Goal: Task Accomplishment & Management: Complete application form

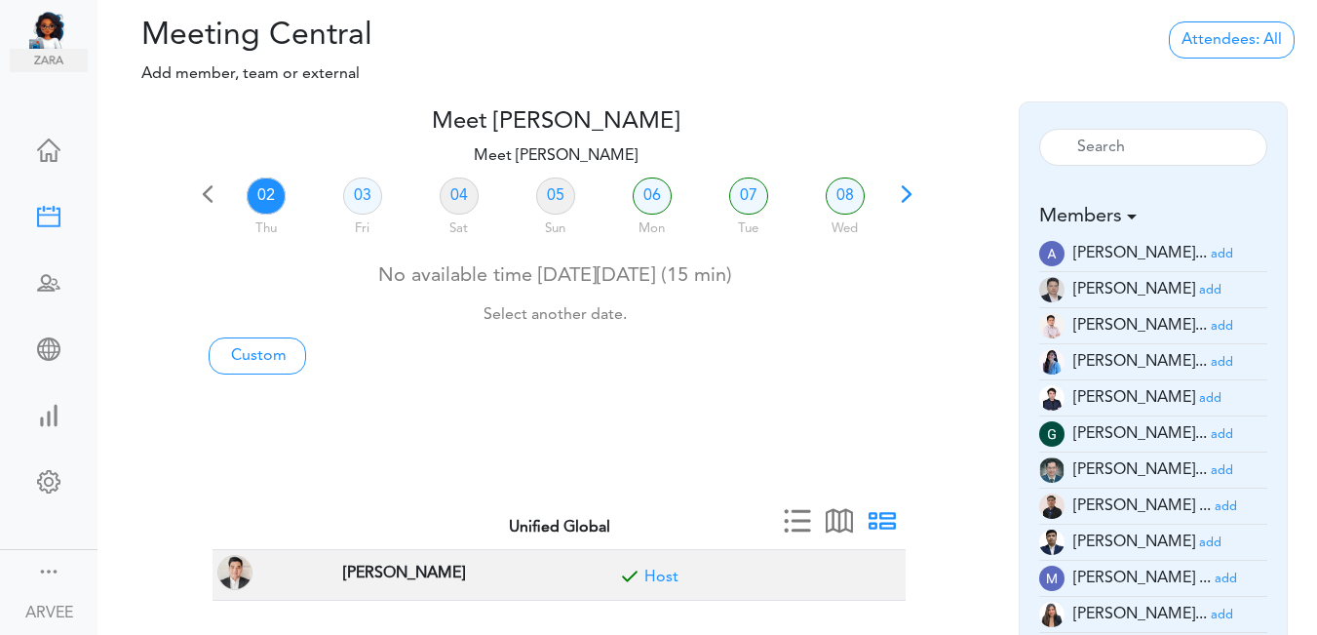
click at [905, 197] on span at bounding box center [906, 200] width 27 height 27
click at [904, 247] on div at bounding box center [555, 251] width 723 height 8
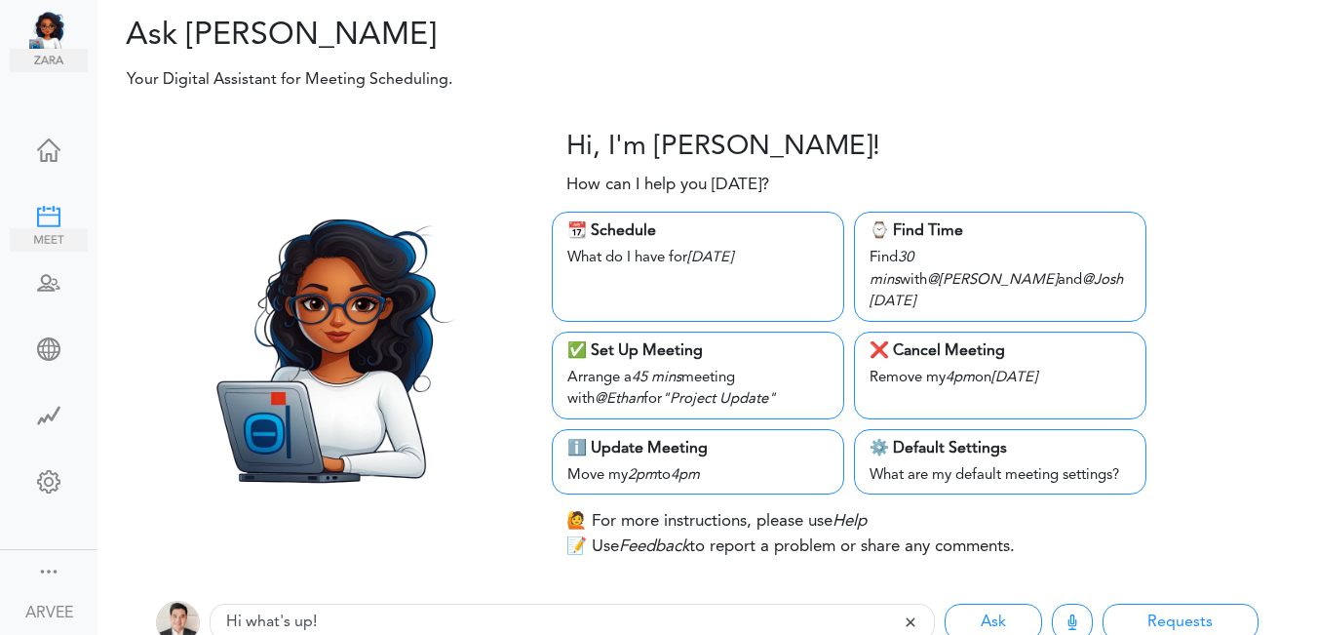
click at [34, 208] on div at bounding box center [49, 215] width 78 height 20
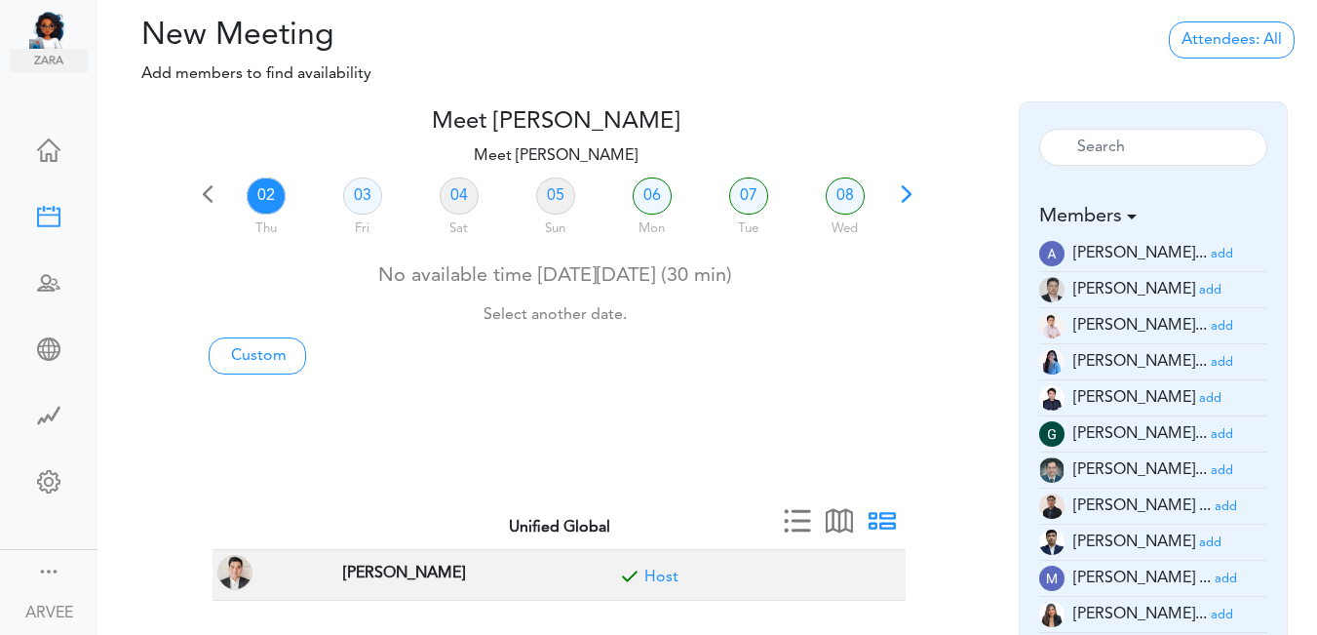
click at [899, 187] on span at bounding box center [906, 200] width 27 height 27
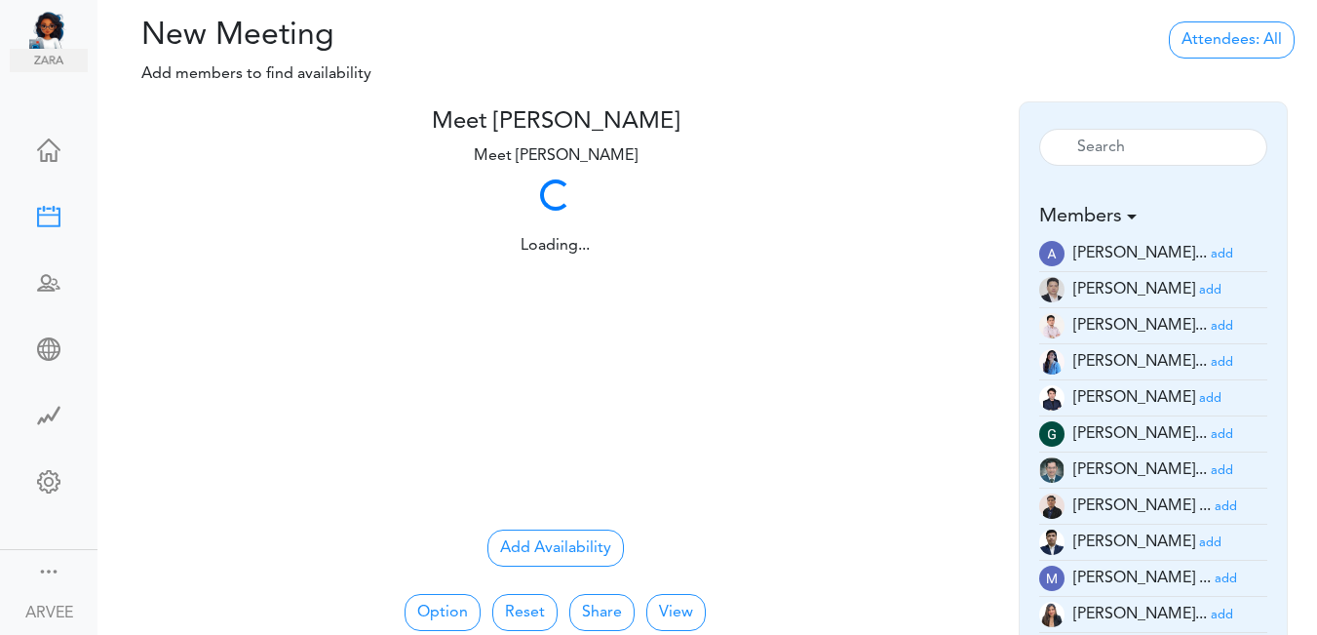
click at [899, 187] on div "Loading... Loading..." at bounding box center [555, 215] width 723 height 86
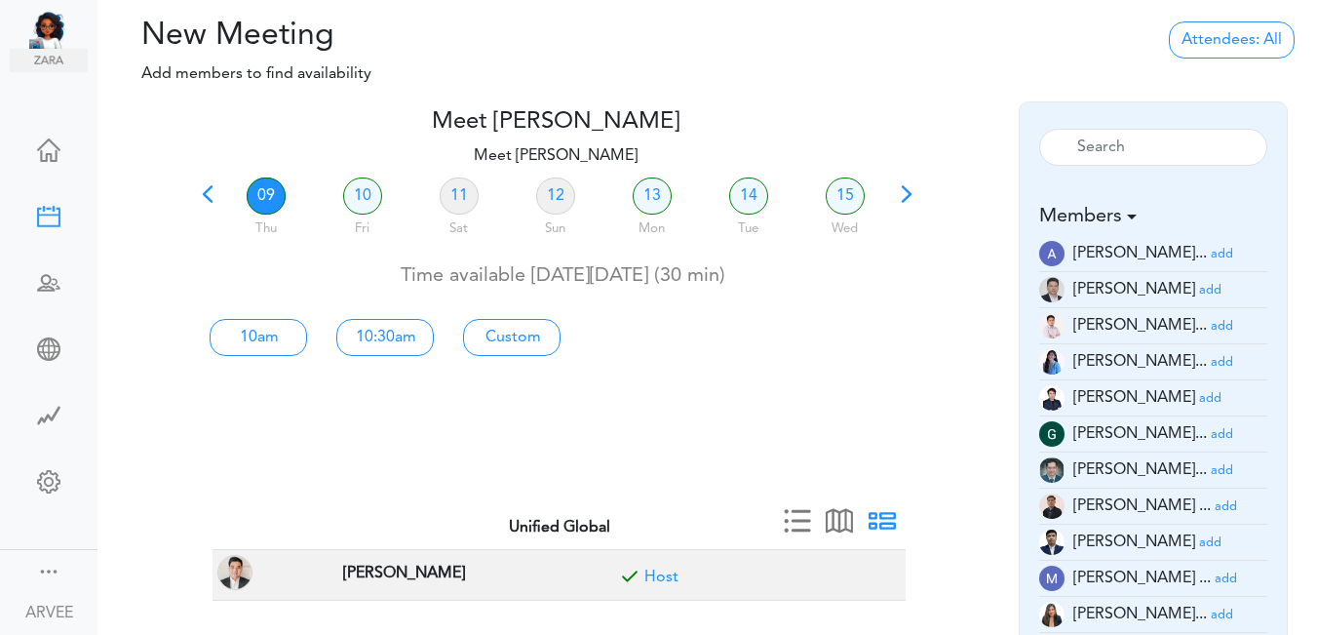
click at [266, 192] on link "09" at bounding box center [266, 195] width 39 height 37
click at [510, 335] on link "Custom" at bounding box center [512, 337] width 98 height 37
type input "Meet [PERSON_NAME]"
type input "[URL][DOMAIN_NAME][SECURITY_DATA]"
type input "[DATE]T10:00"
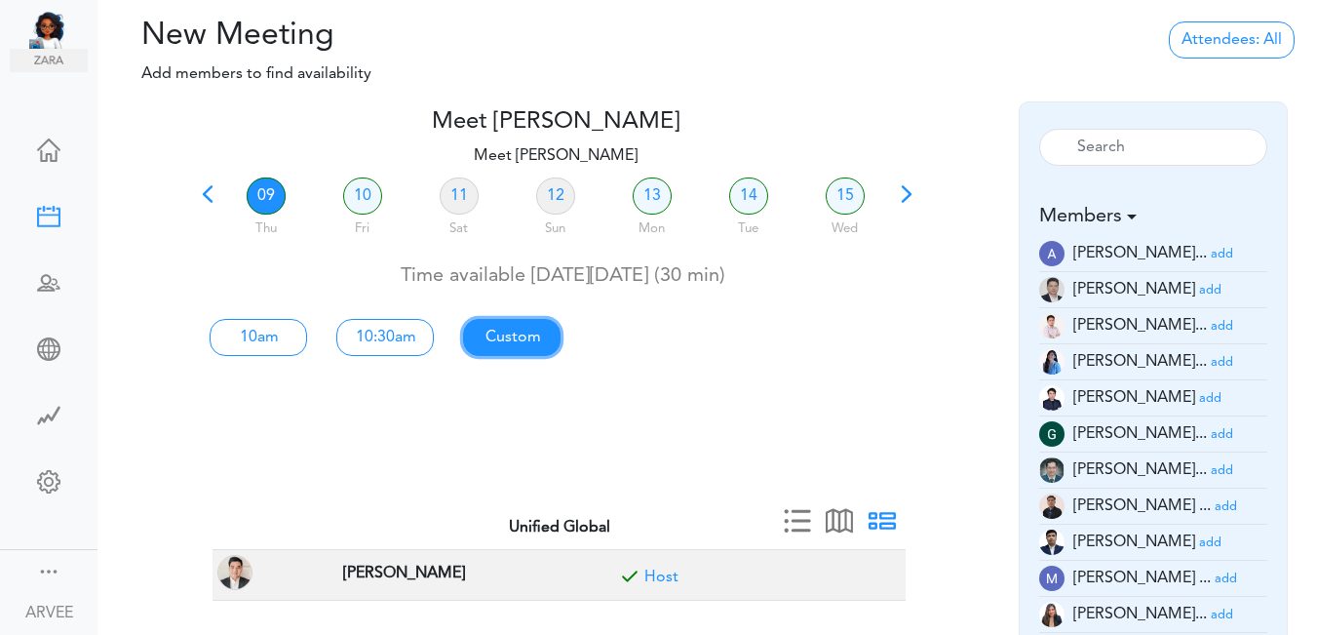
type input "[DATE]T10:30"
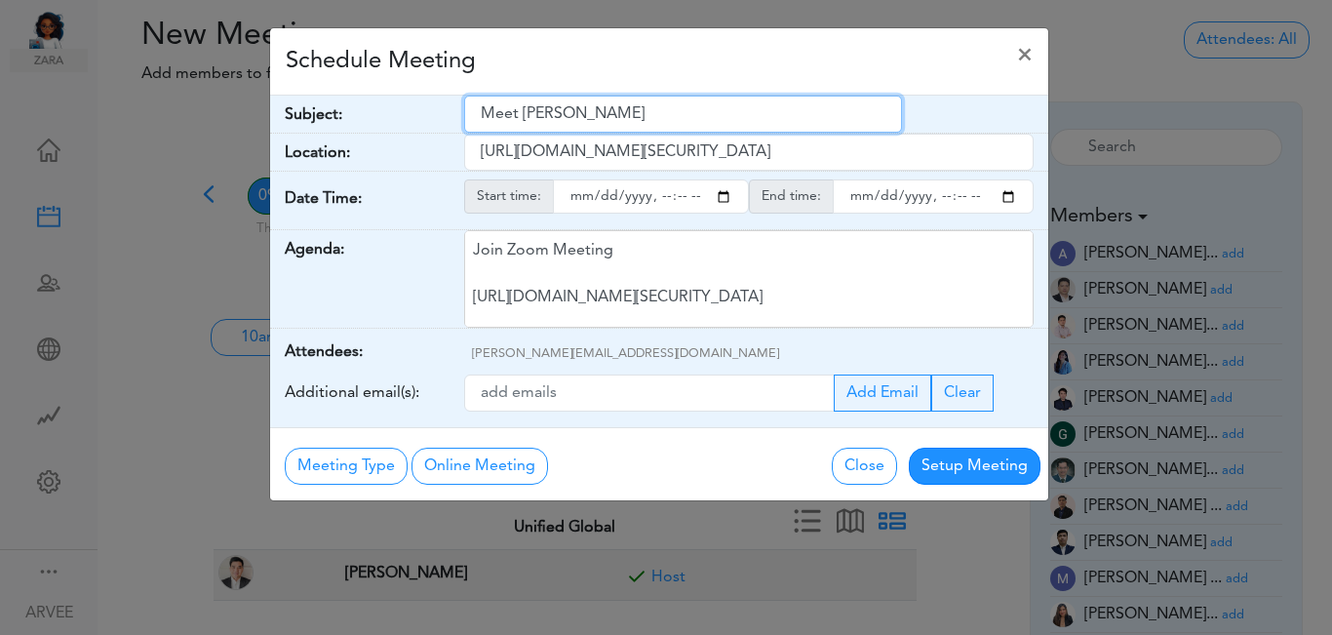
click at [482, 115] on input "Meet [PERSON_NAME]" at bounding box center [683, 114] width 438 height 37
drag, startPoint x: 482, startPoint y: 115, endPoint x: 677, endPoint y: 114, distance: 195.0
click at [683, 112] on input "Meet [PERSON_NAME]" at bounding box center [683, 114] width 438 height 37
type input "Free Consultation: [PERSON_NAME]"
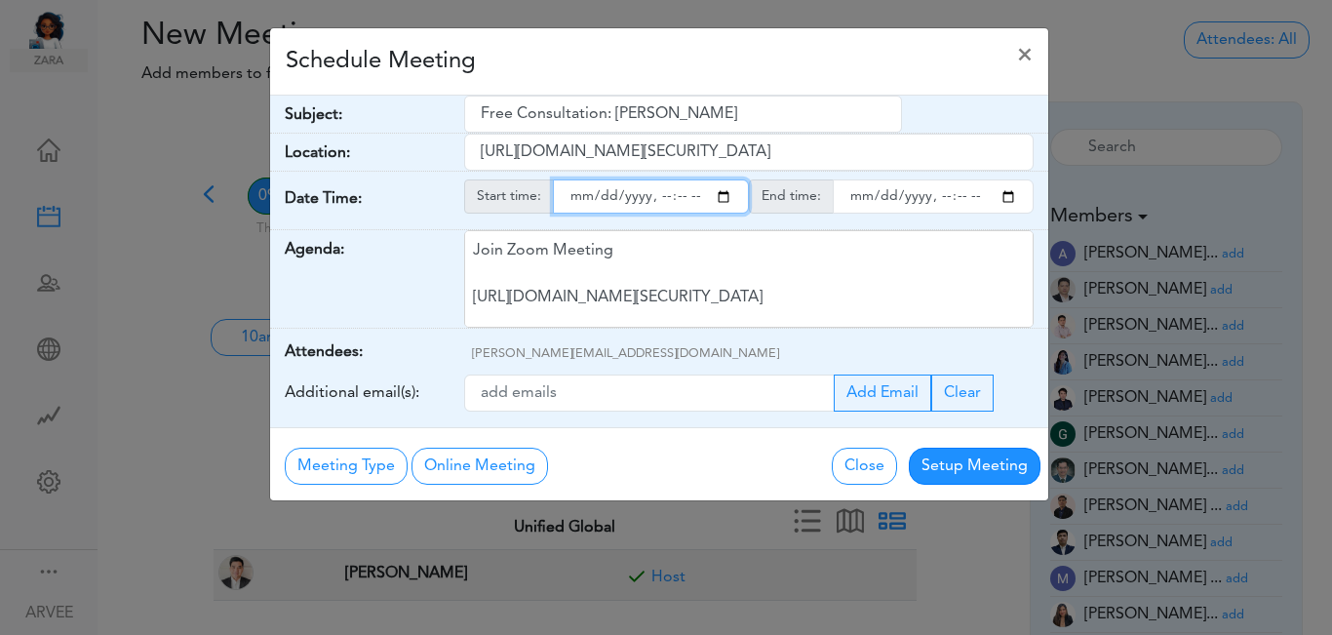
click at [722, 200] on input "starttime" at bounding box center [651, 196] width 196 height 34
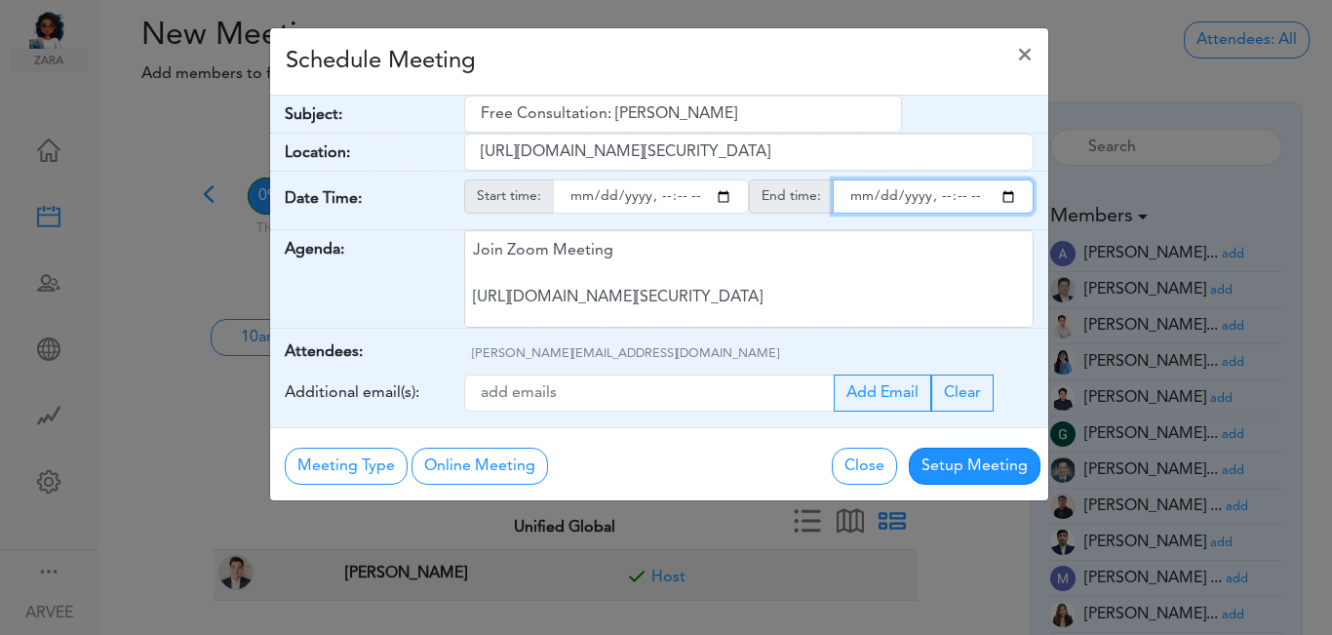
type input "[DATE]T16:00"
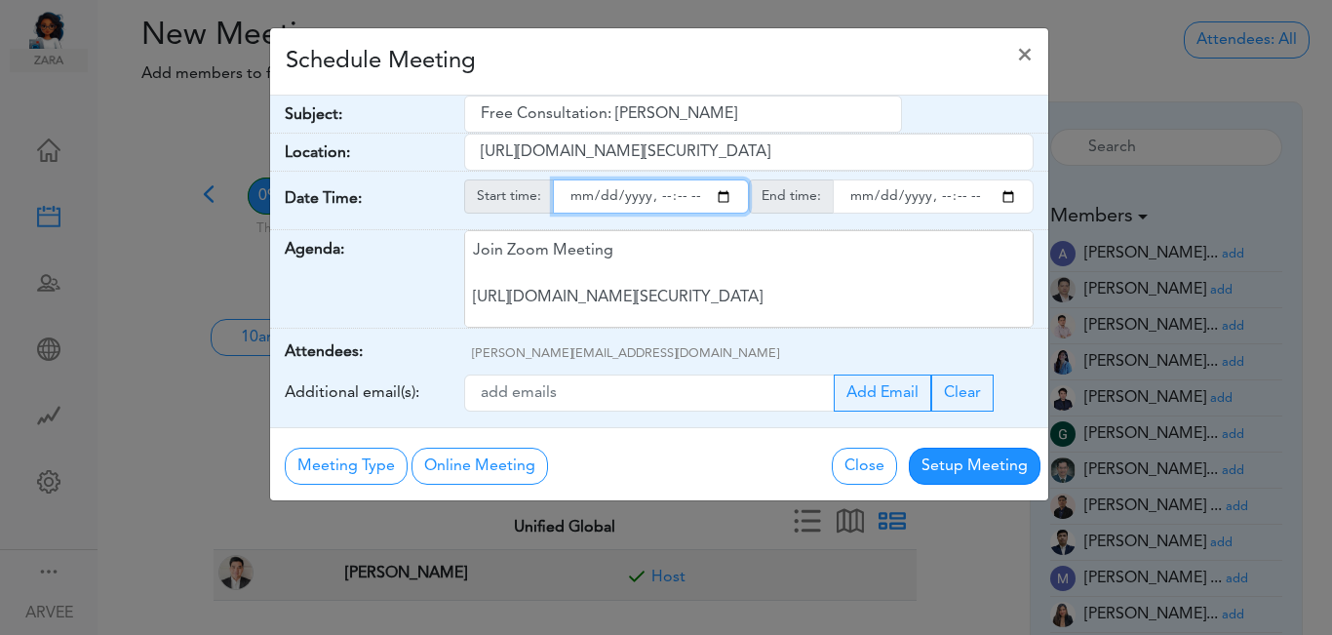
click at [1007, 191] on input "endtime" at bounding box center [933, 196] width 201 height 34
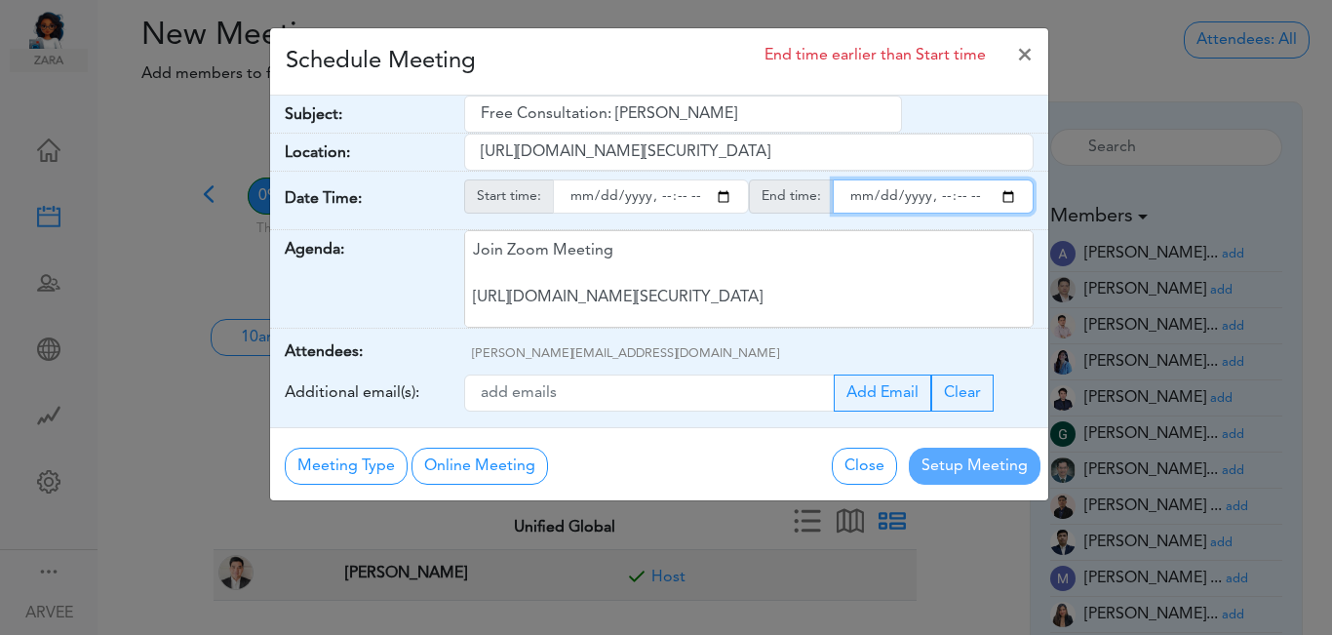
click at [940, 199] on input "endtime" at bounding box center [933, 196] width 201 height 34
click at [960, 196] on input "endtime" at bounding box center [933, 196] width 201 height 34
click at [1007, 200] on input "endtime" at bounding box center [933, 196] width 201 height 34
click at [958, 192] on input "endtime" at bounding box center [933, 196] width 201 height 34
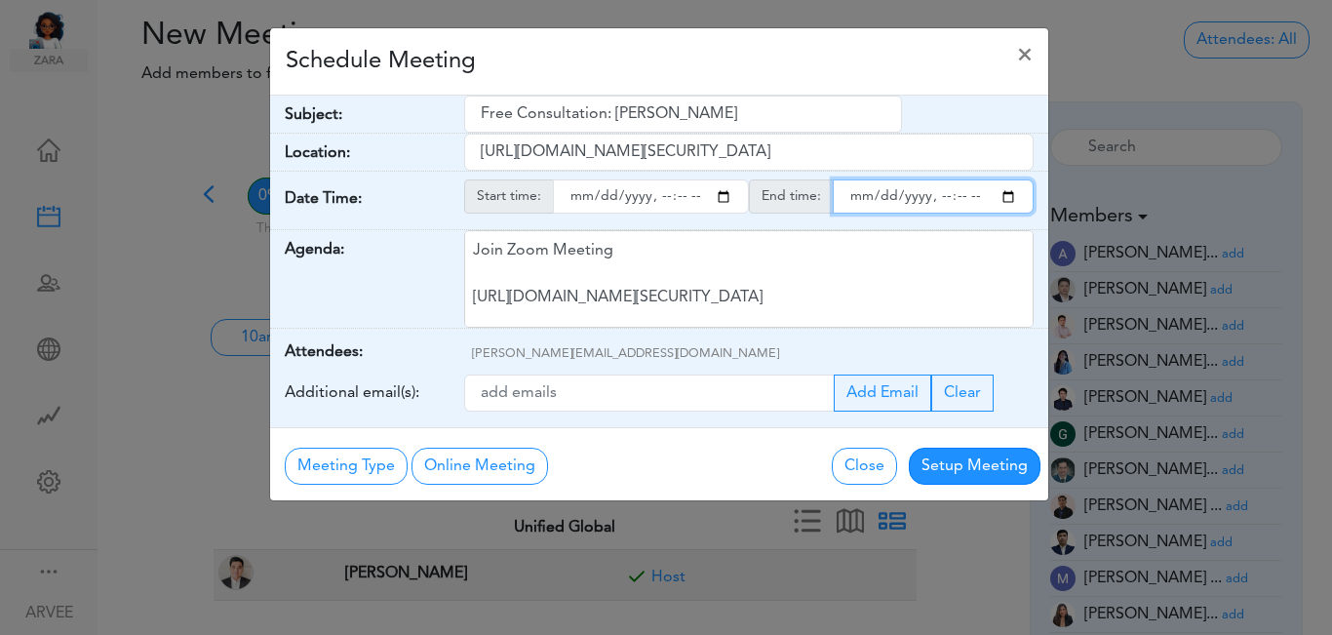
type input "[DATE]T17:00"
click at [761, 62] on div "Schedule Meeting ×" at bounding box center [659, 61] width 778 height 67
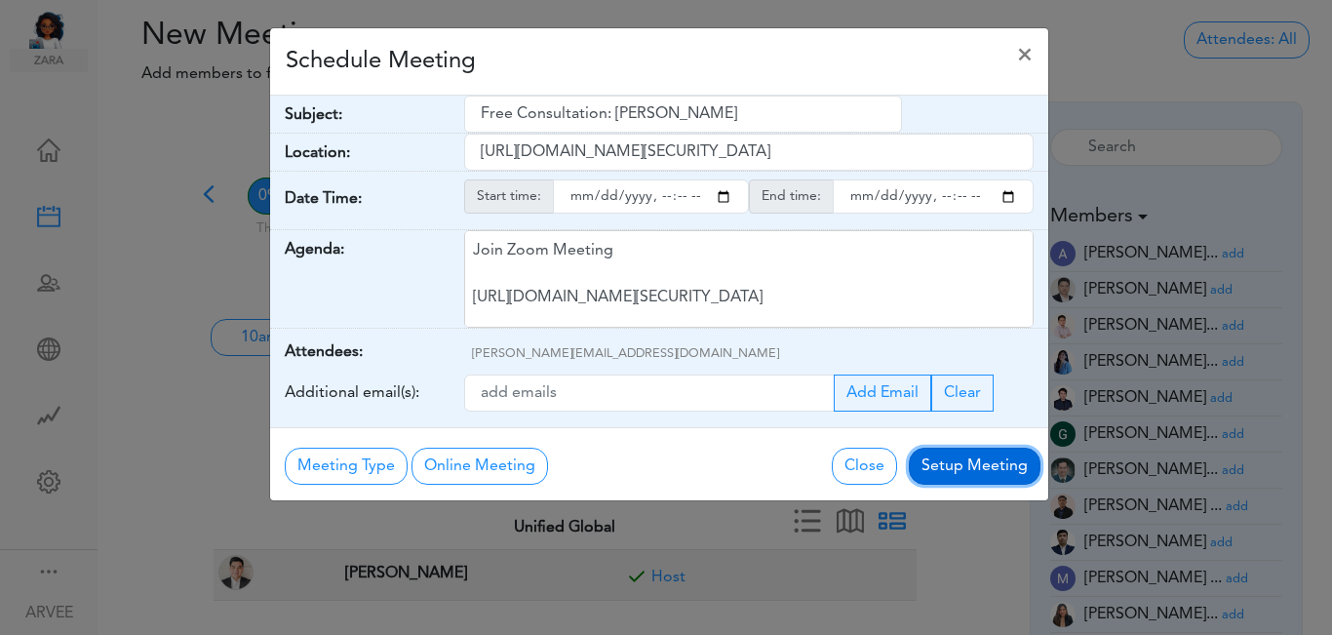
click at [950, 471] on button "Setup Meeting" at bounding box center [975, 466] width 132 height 37
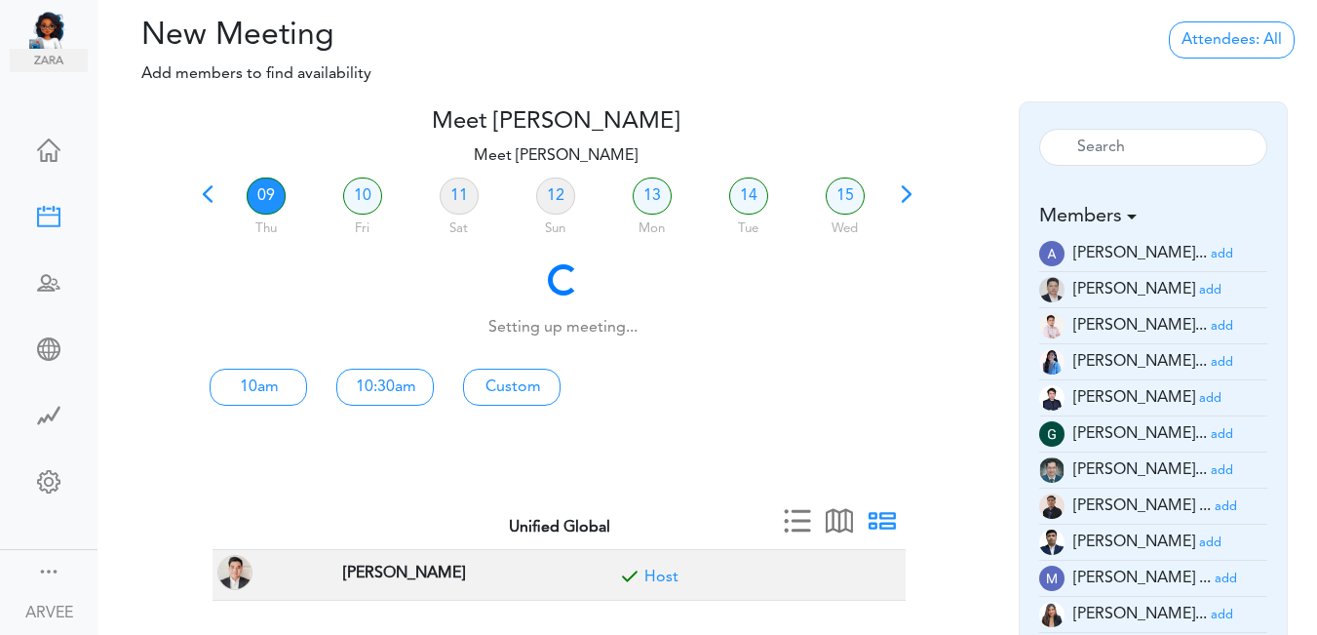
click at [752, 120] on h4 "Meet [PERSON_NAME]" at bounding box center [555, 122] width 723 height 28
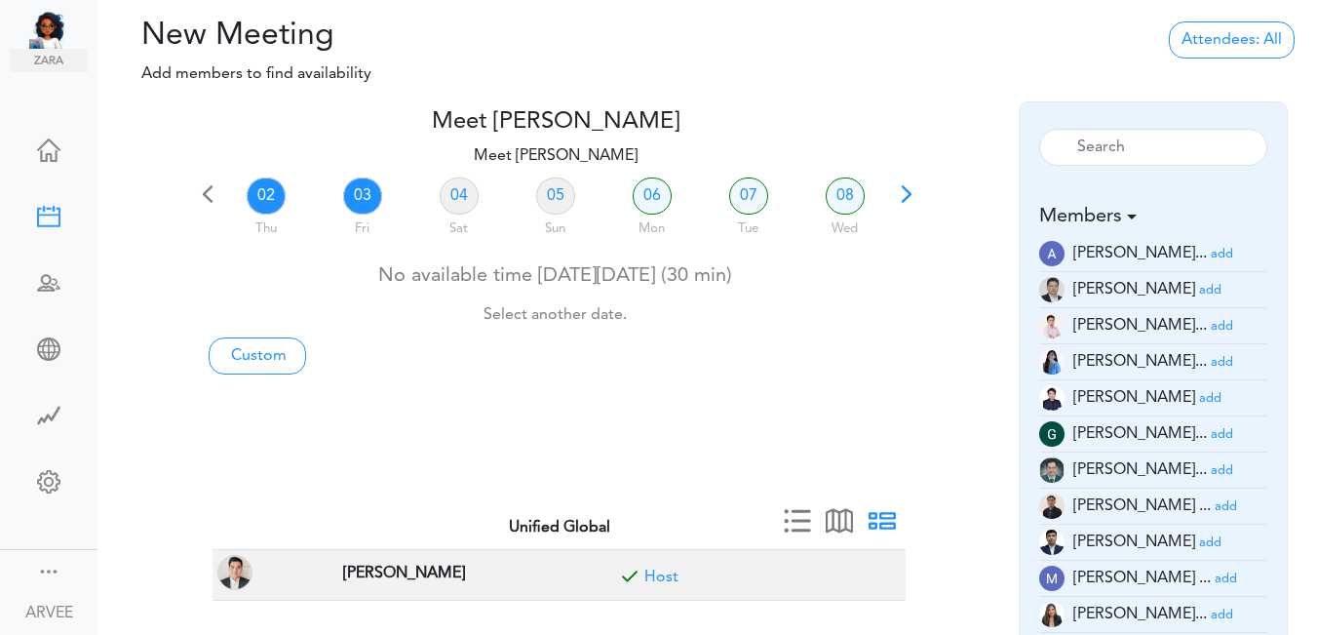
click at [358, 201] on link "03" at bounding box center [362, 195] width 39 height 37
click at [253, 355] on link "Custom" at bounding box center [258, 355] width 98 height 37
type input "Meet [PERSON_NAME]"
type input "[URL][DOMAIN_NAME][SECURITY_DATA]"
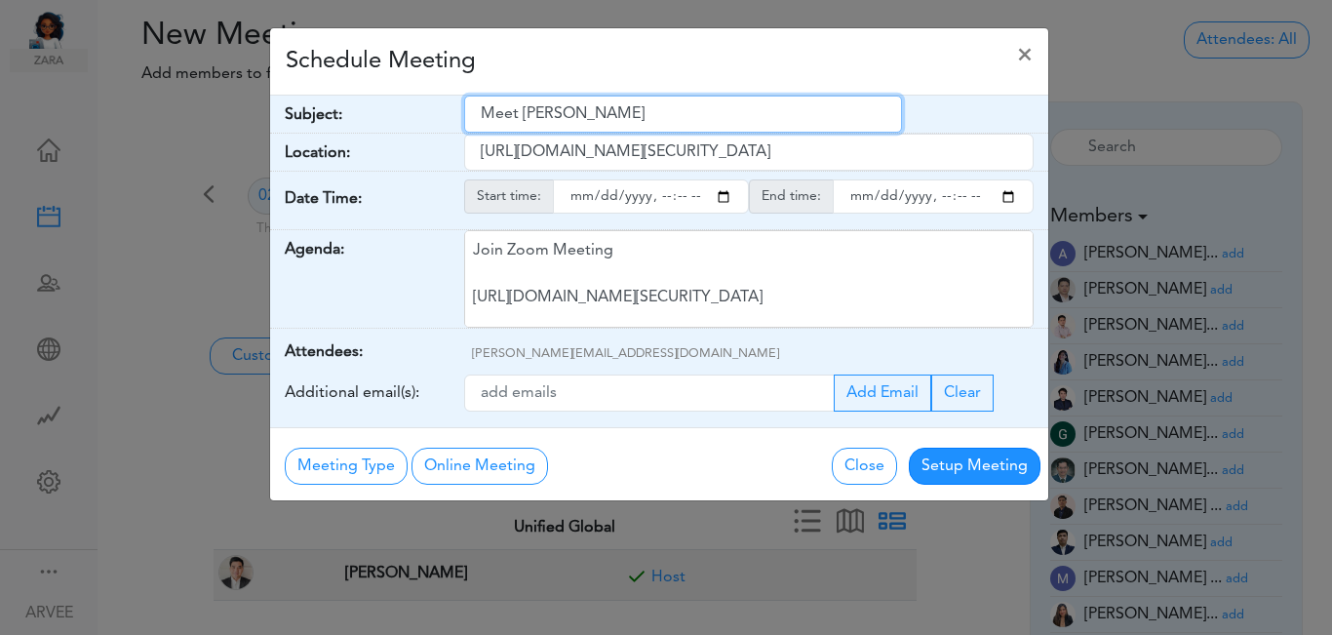
click at [481, 113] on input "Meet [PERSON_NAME]" at bounding box center [683, 114] width 438 height 37
drag, startPoint x: 481, startPoint y: 112, endPoint x: 651, endPoint y: 97, distance: 171.4
click at [651, 97] on input "Meet [PERSON_NAME]" at bounding box center [683, 114] width 438 height 37
paste input "Edpuzzle Inc. Internal Discussions"
type input "Edpuzzle Inc. Internal Discussions"
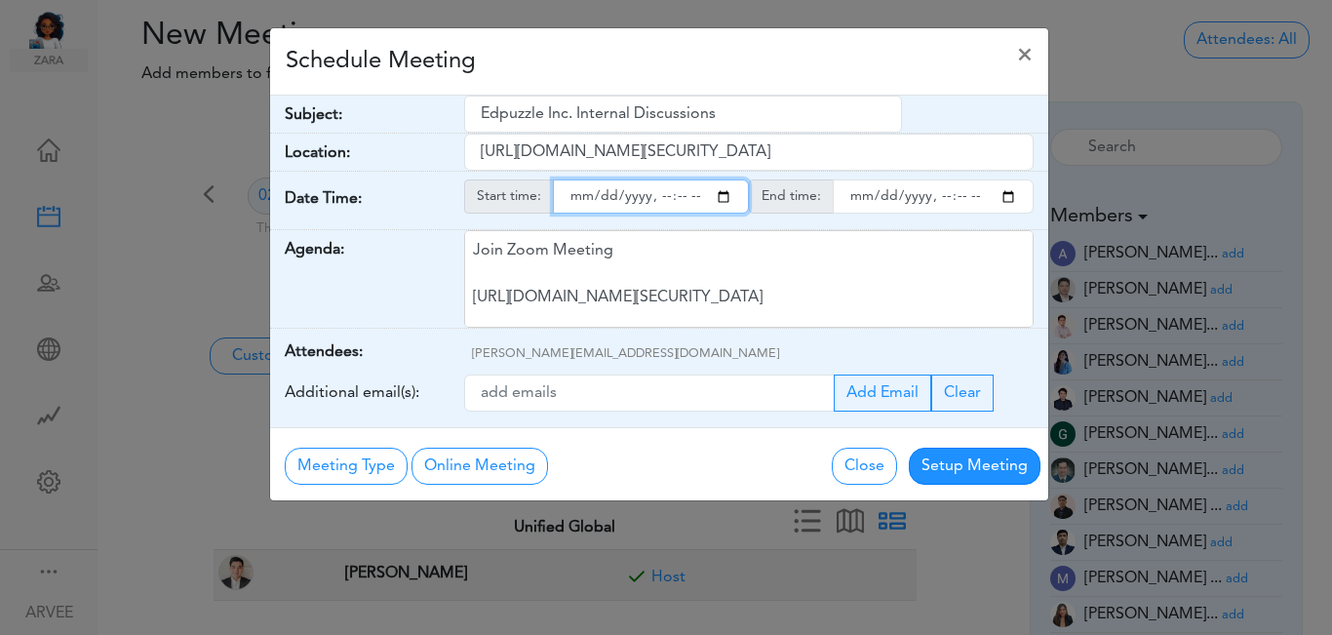
click at [721, 194] on input "starttime" at bounding box center [651, 196] width 196 height 34
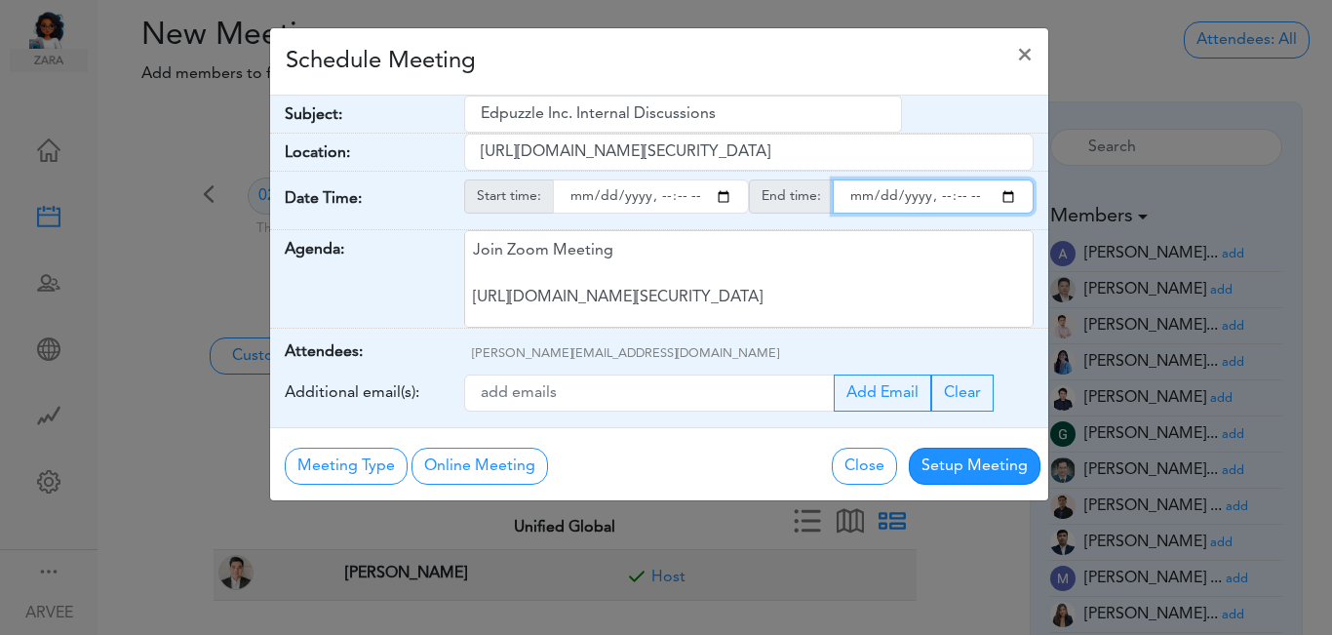
type input "2025-10-03T14:30"
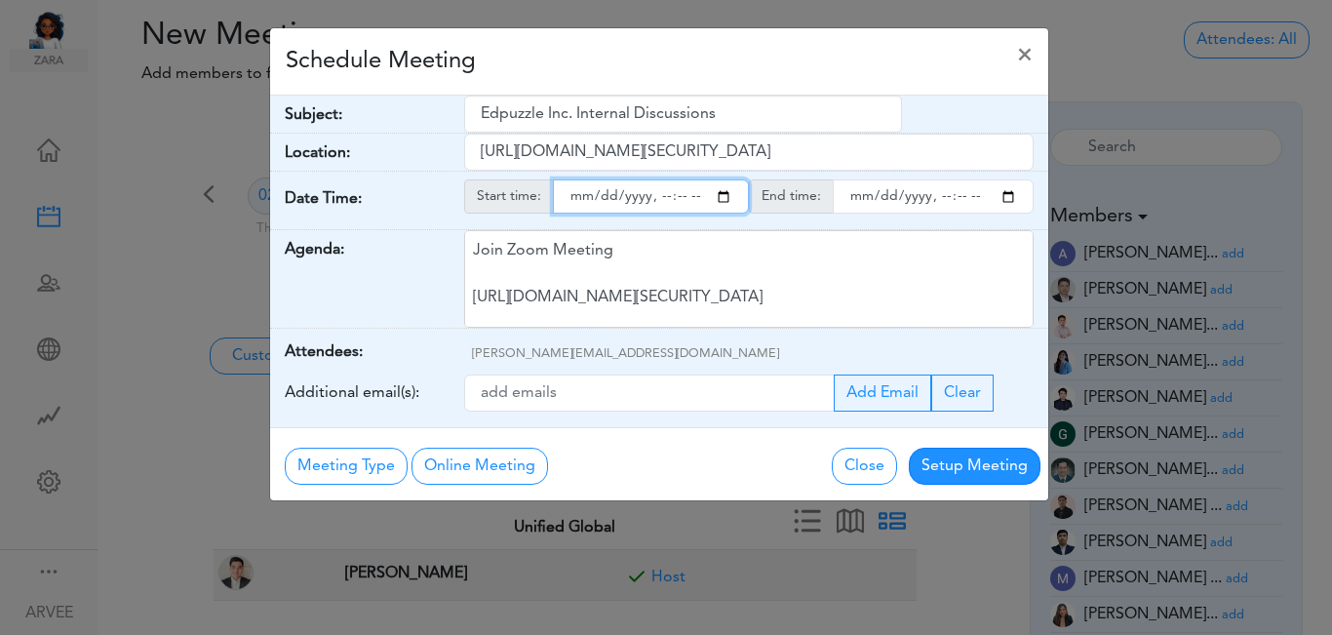
click at [1010, 194] on input "endtime" at bounding box center [933, 196] width 201 height 34
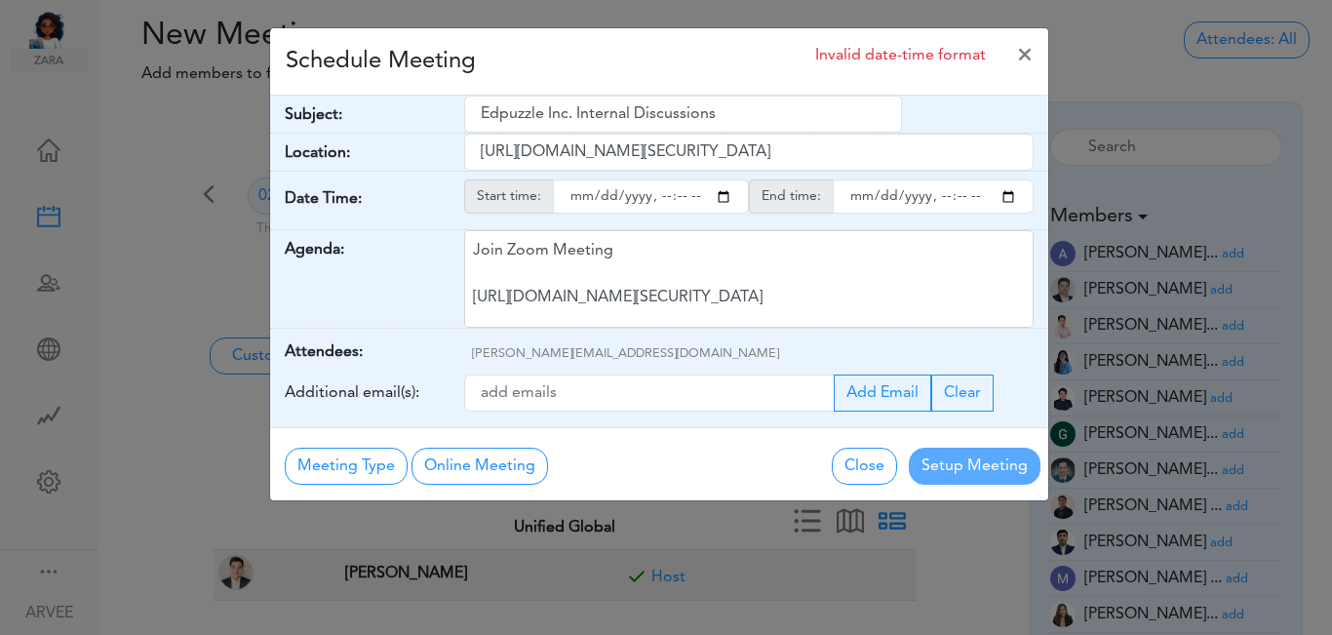
click at [740, 65] on div "Schedule Meeting Invalid date-time format ×" at bounding box center [659, 61] width 778 height 67
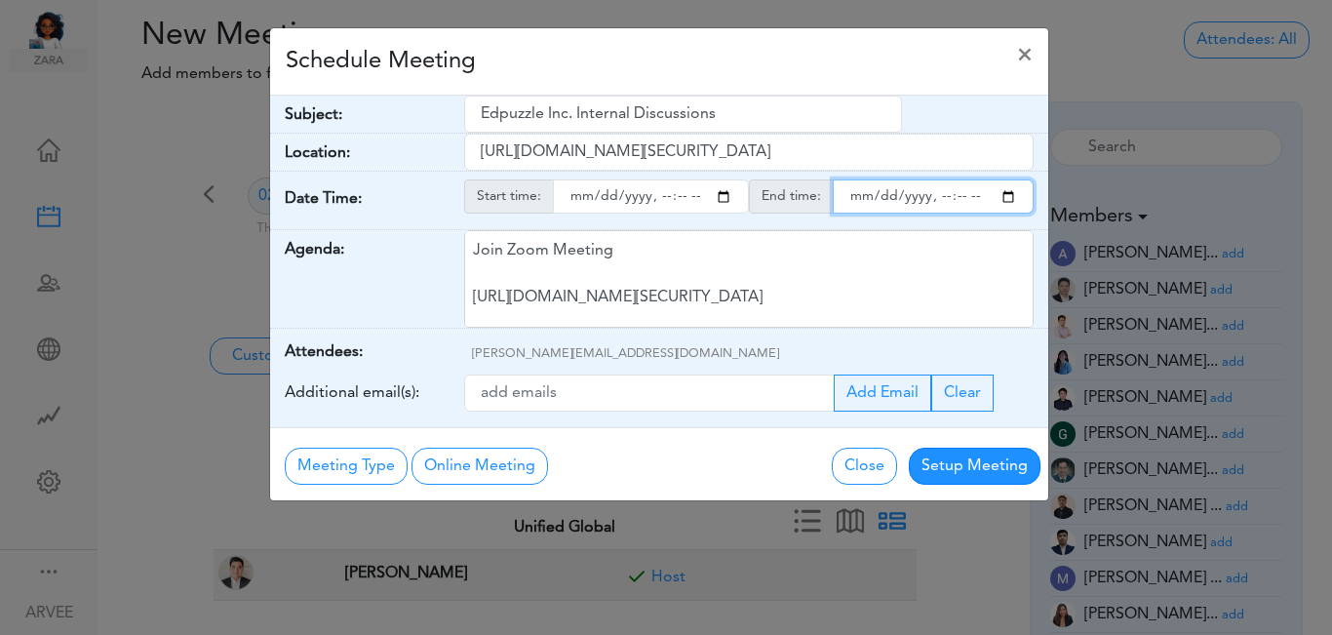
click at [962, 199] on input "endtime" at bounding box center [933, 196] width 201 height 34
type input "2025-10-03T15:00"
click at [780, 63] on div "Schedule Meeting ×" at bounding box center [659, 61] width 778 height 67
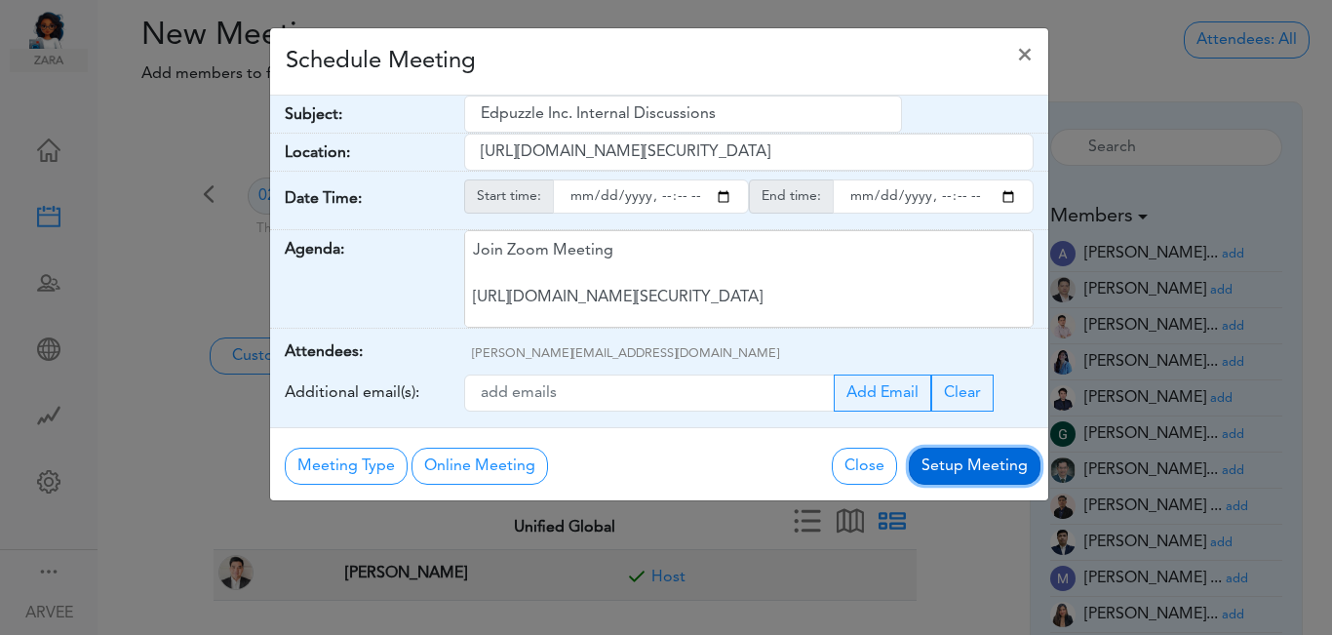
click at [944, 469] on button "Setup Meeting" at bounding box center [975, 466] width 132 height 37
